Goal: Book appointment/travel/reservation

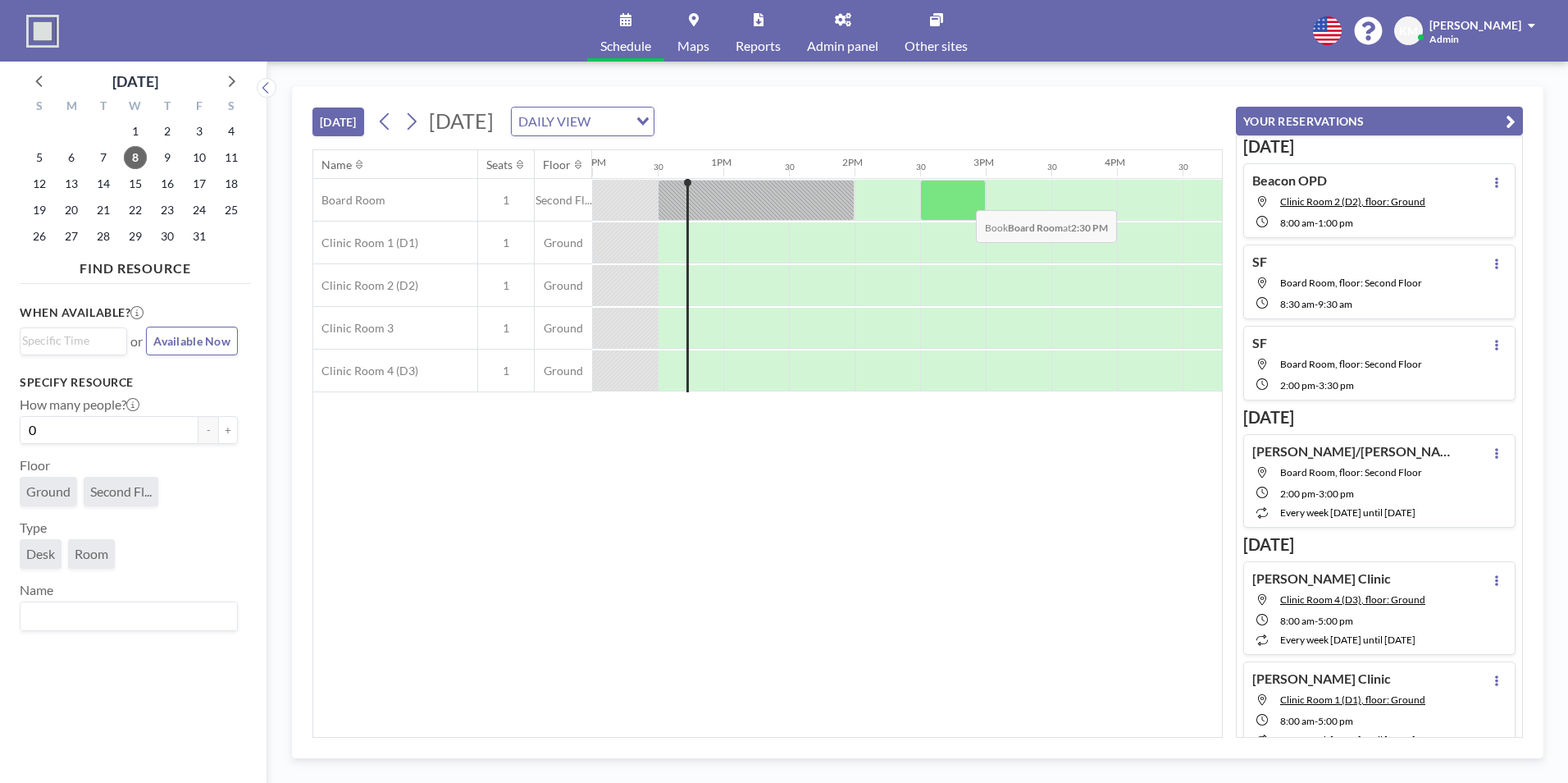
scroll to position [0, 1601]
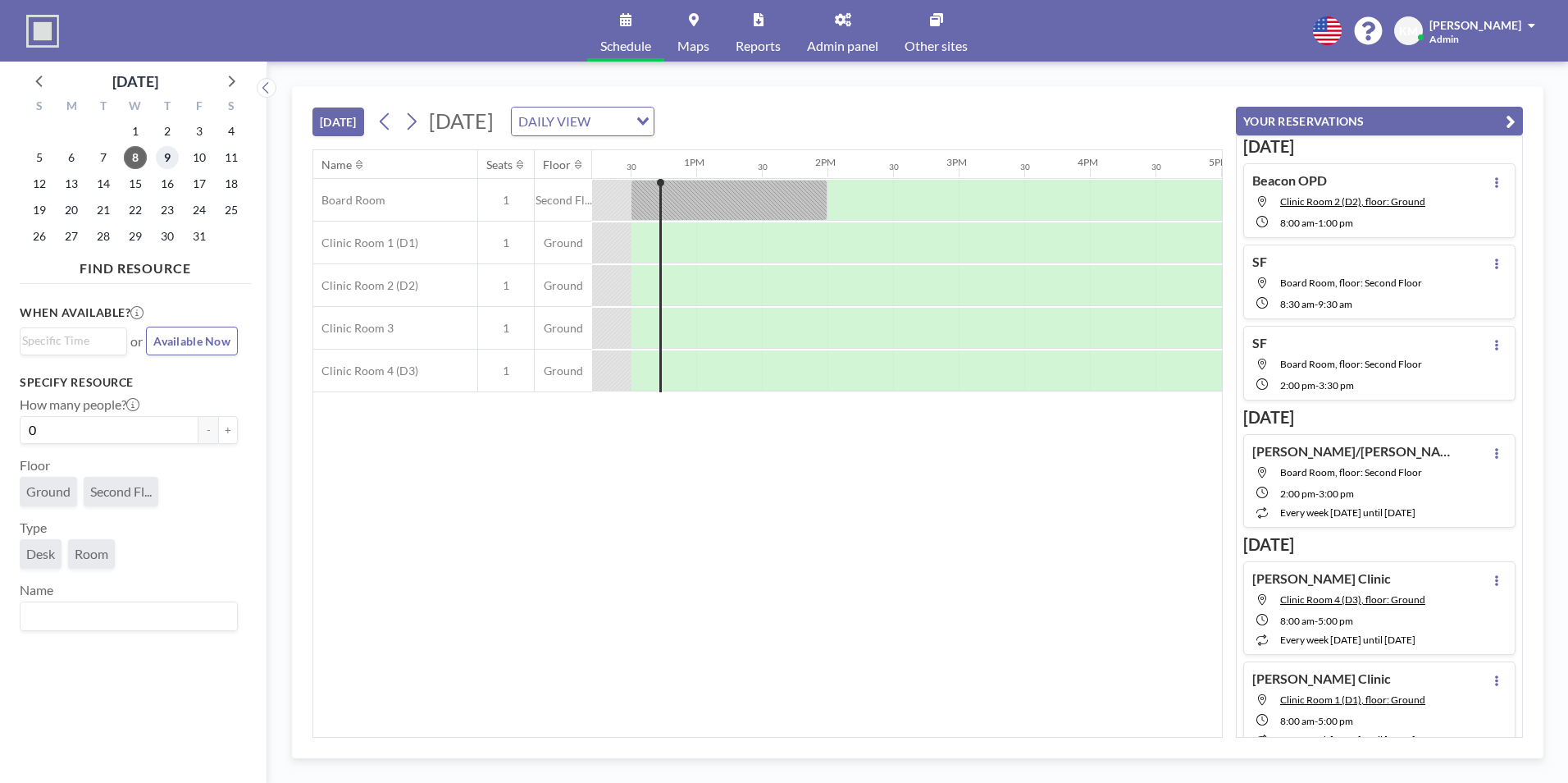
click at [171, 163] on span "9" at bounding box center [168, 157] width 23 height 23
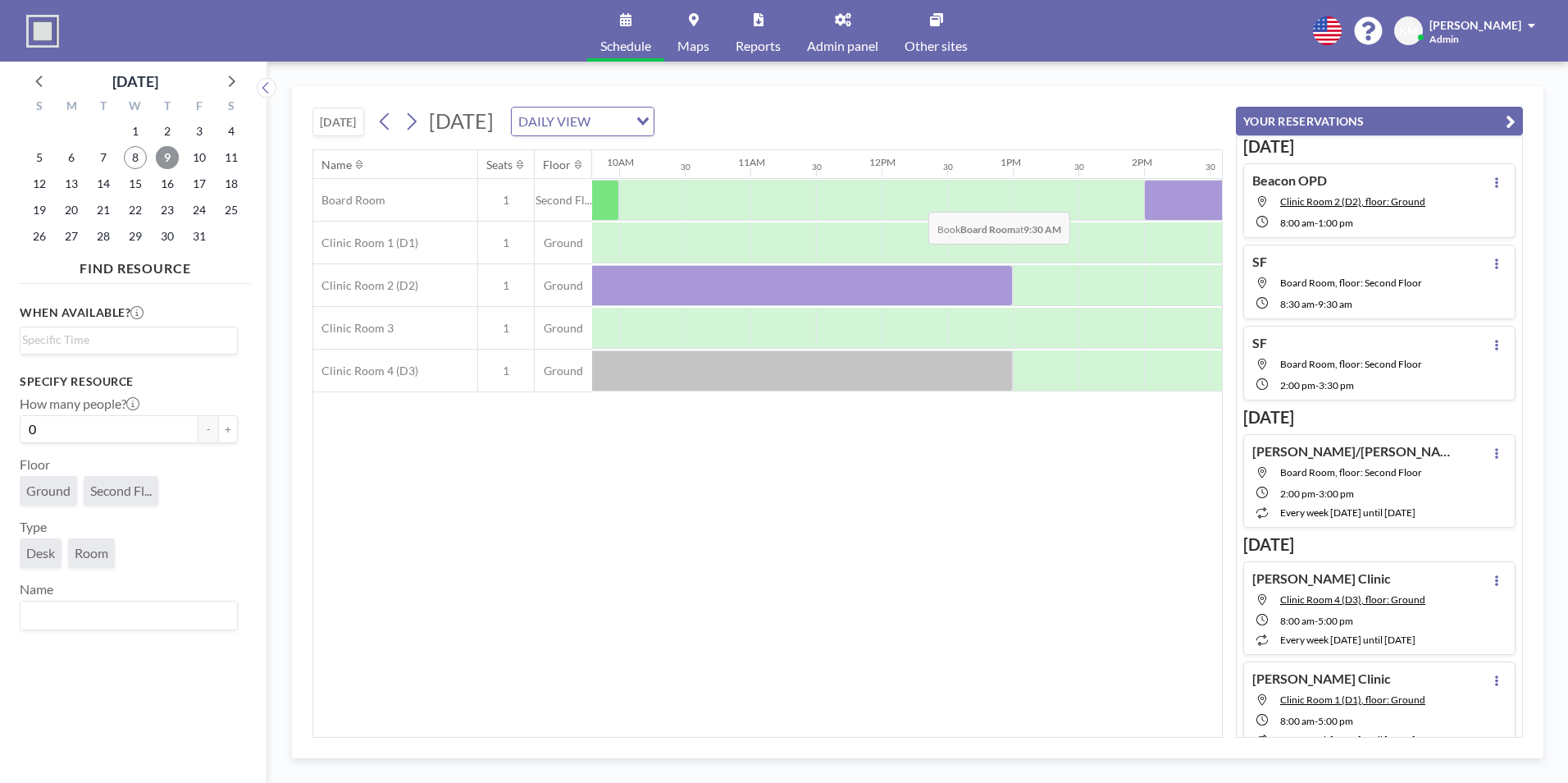
scroll to position [0, 1286]
click at [1026, 202] on div at bounding box center [1044, 200] width 66 height 41
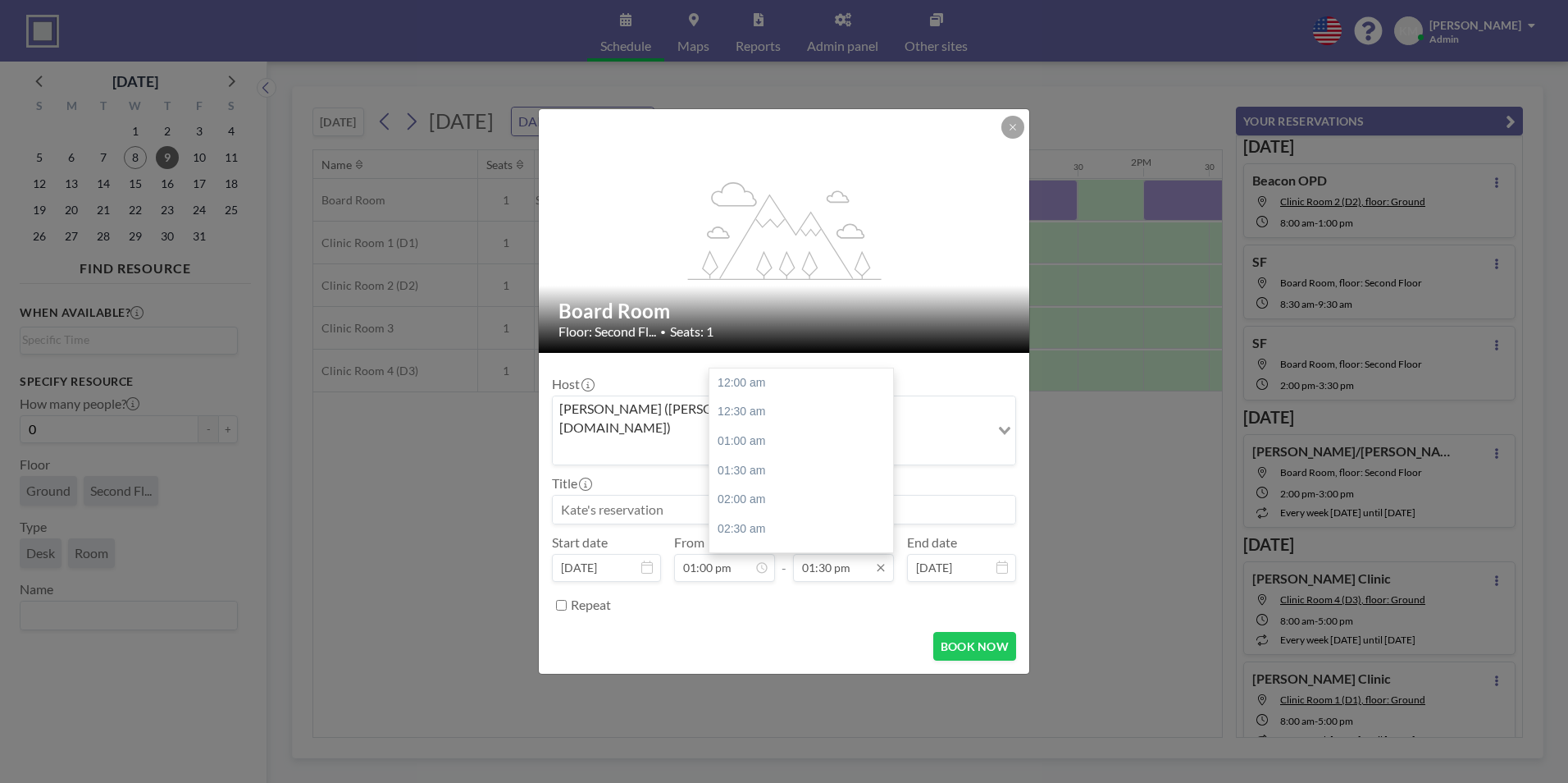
scroll to position [789, 0]
click at [797, 398] on div "02:00 pm" at bounding box center [805, 412] width 192 height 30
type input "02:00 pm"
click at [798, 495] on input at bounding box center [784, 509] width 463 height 28
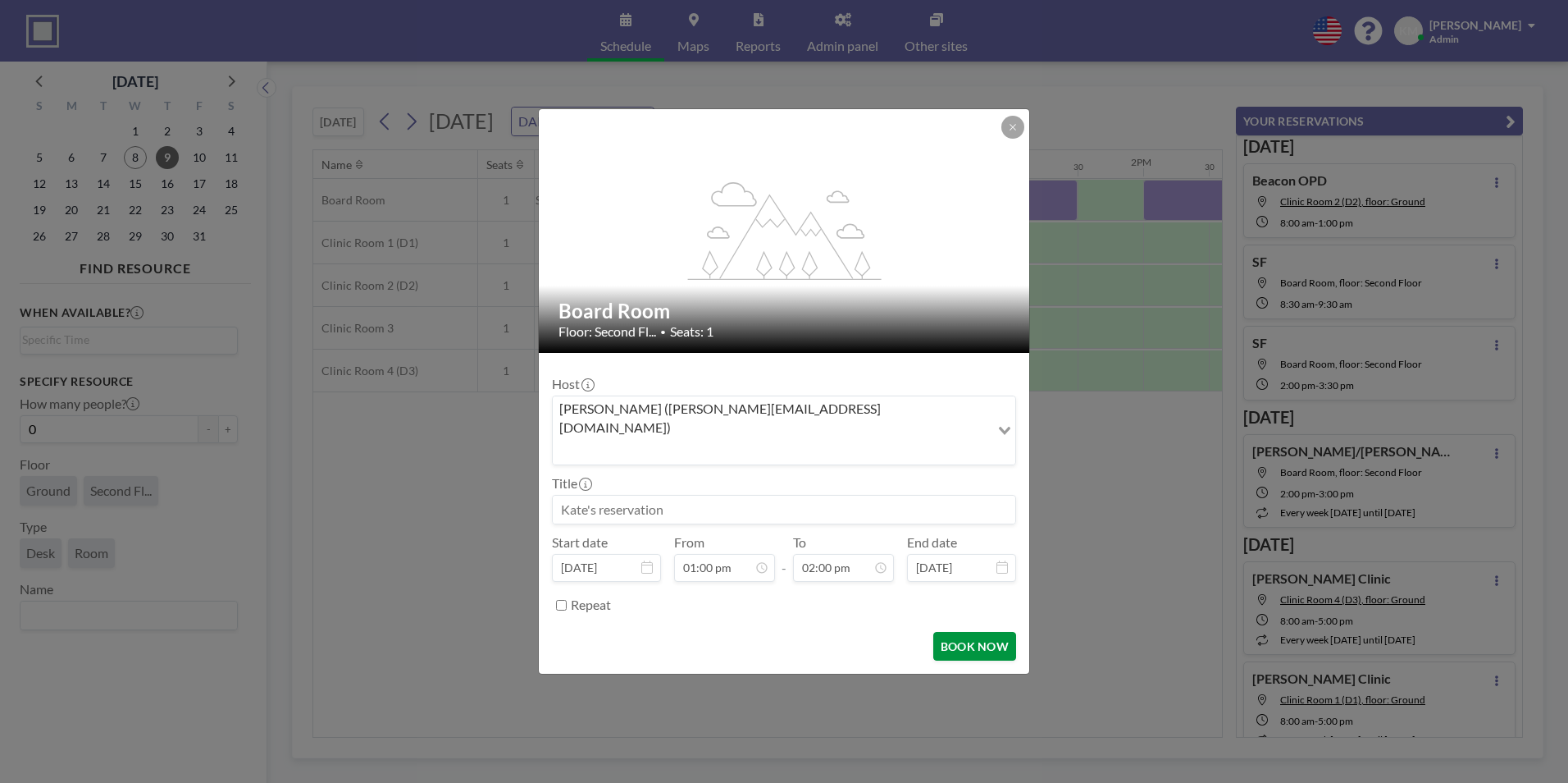
click at [979, 632] on button "BOOK NOW" at bounding box center [974, 646] width 83 height 29
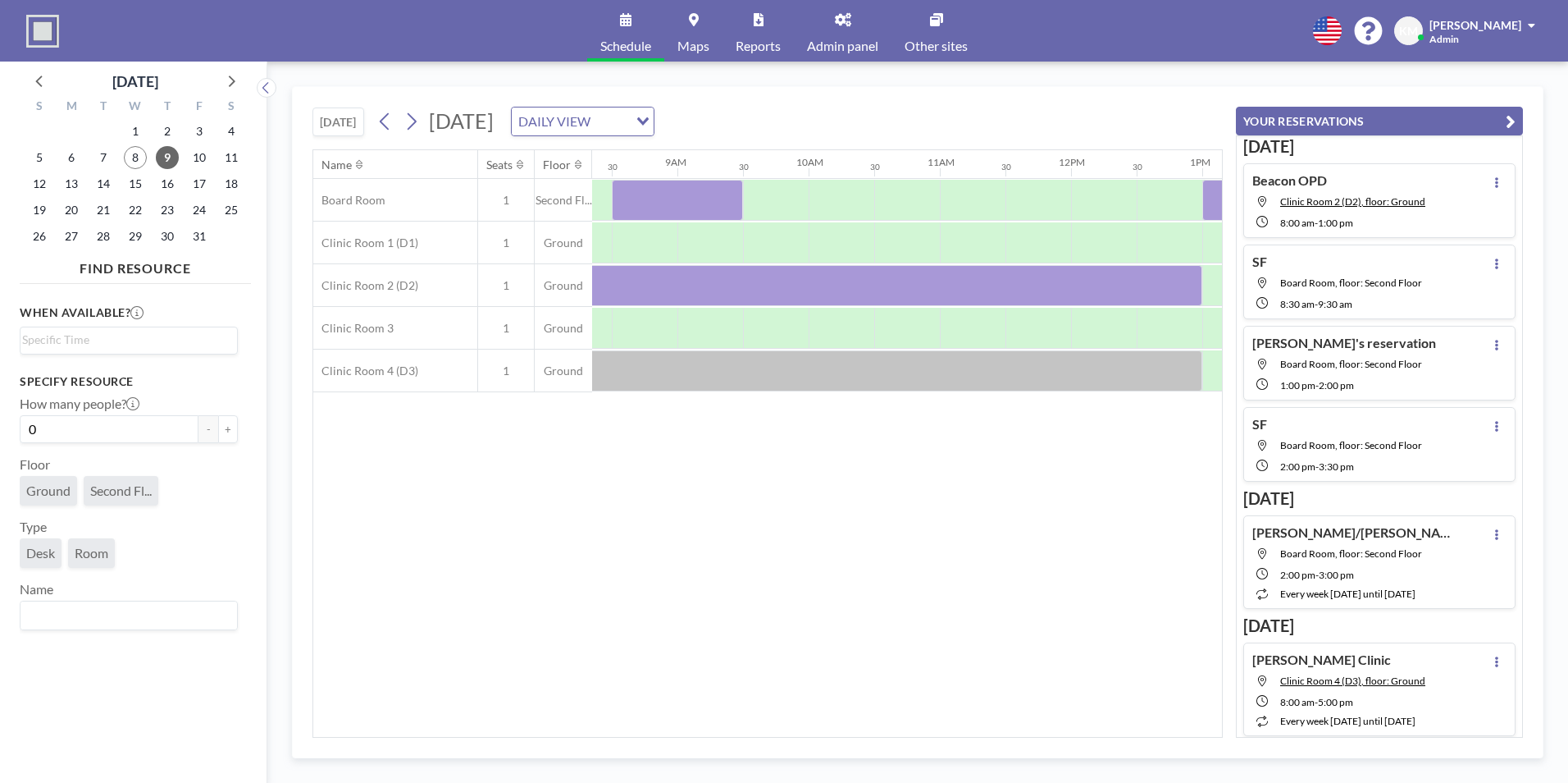
scroll to position [0, 1099]
click at [139, 163] on span "8" at bounding box center [135, 157] width 23 height 23
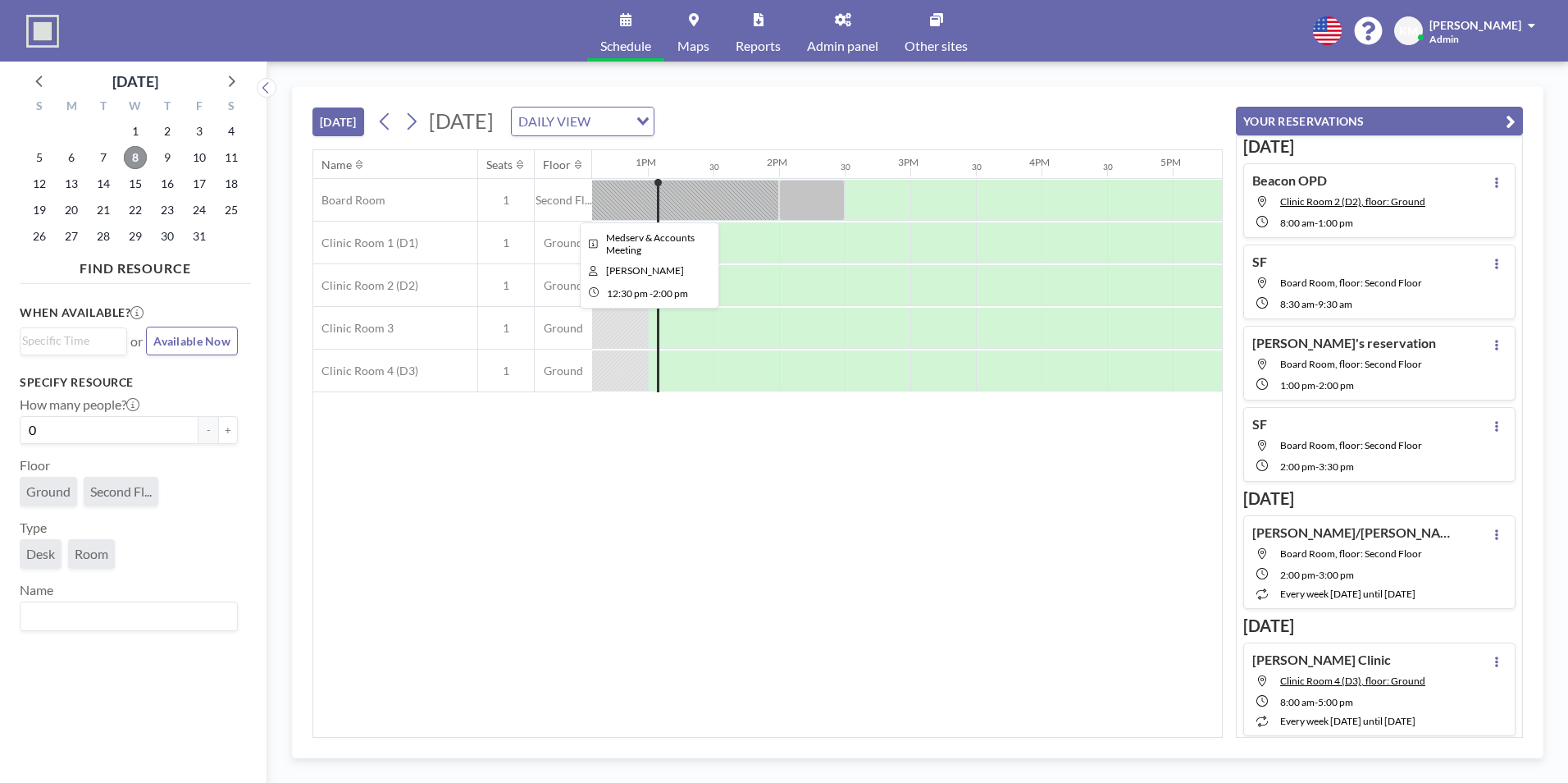
scroll to position [0, 1649]
